Goal: Task Accomplishment & Management: Complete application form

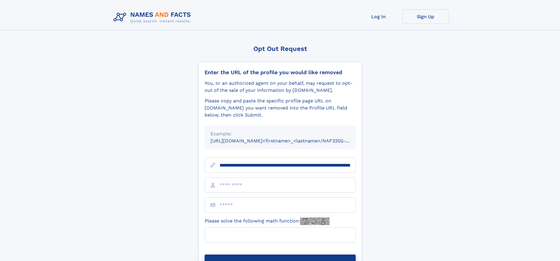
scroll to position [0, 66]
type input "**********"
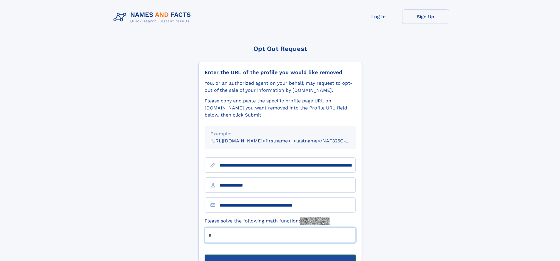
type input "*"
click at [280, 254] on button "Submit Opt Out Request" at bounding box center [279, 263] width 151 height 19
